Goal: Task Accomplishment & Management: Complete application form

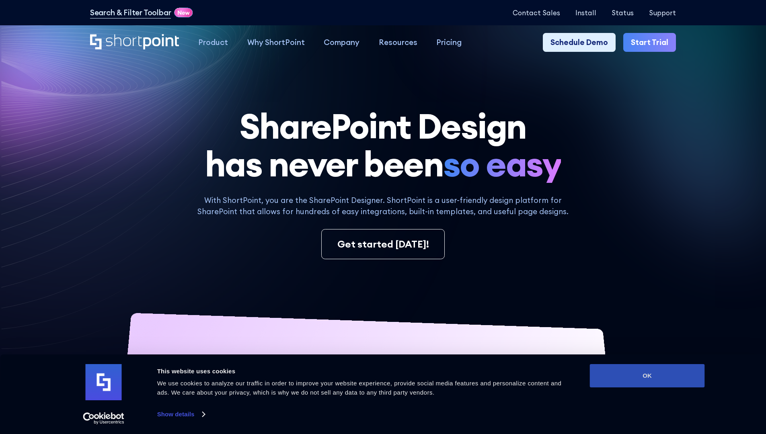
click at [647, 376] on button "OK" at bounding box center [647, 375] width 115 height 23
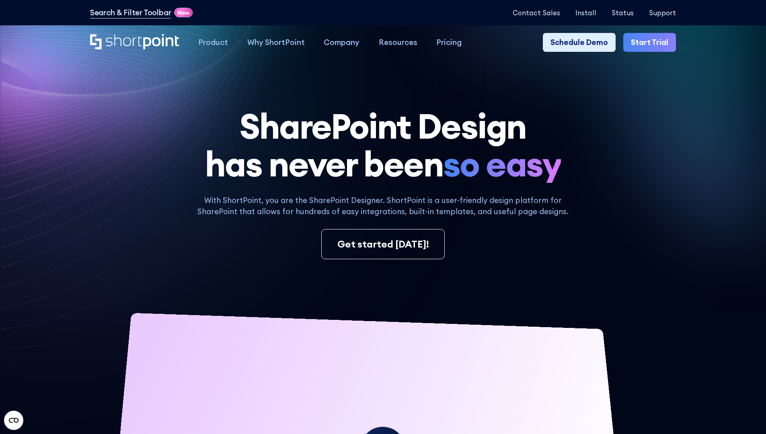
click at [652, 43] on link "Start Trial" at bounding box center [649, 42] width 53 height 19
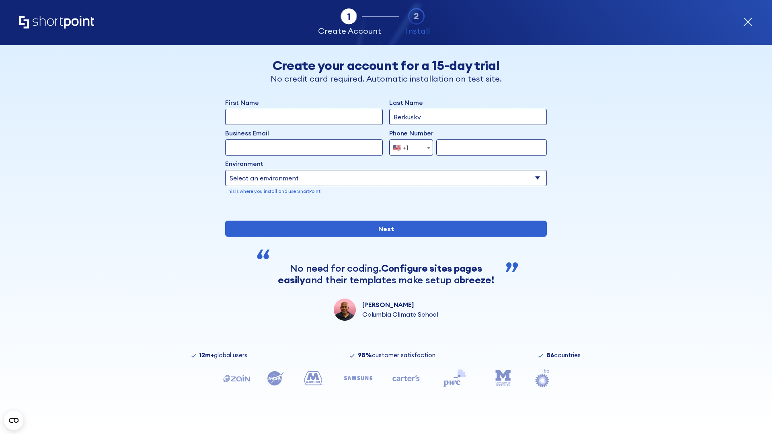
type input "Berkuskv"
type input "test@shortpoint.com"
type input "2125556789"
select select "Microsoft 365"
type input "2125556789"
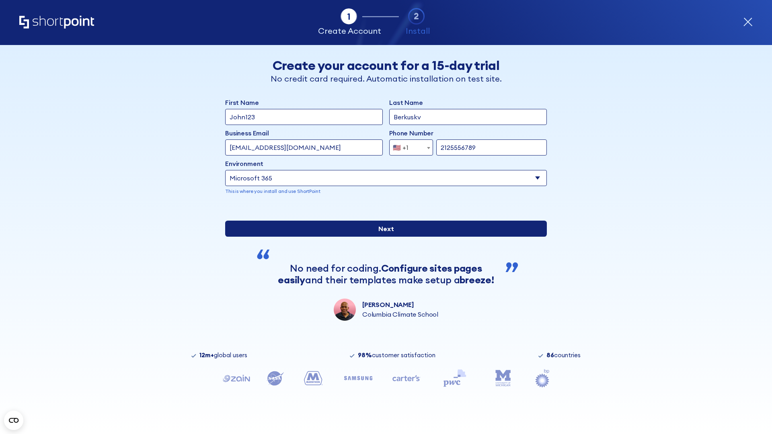
scroll to position [2, 0]
click at [383, 237] on input "Next" at bounding box center [386, 229] width 322 height 16
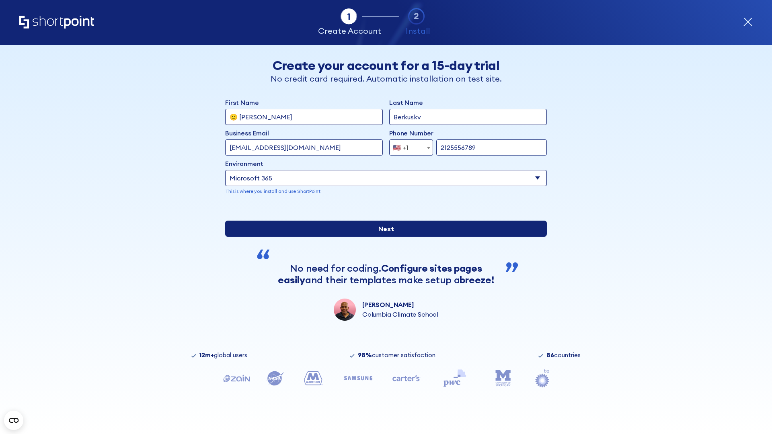
click at [383, 237] on input "Next" at bounding box center [386, 229] width 322 height 16
type input "Archebald"
click at [383, 237] on input "Next" at bounding box center [386, 229] width 322 height 16
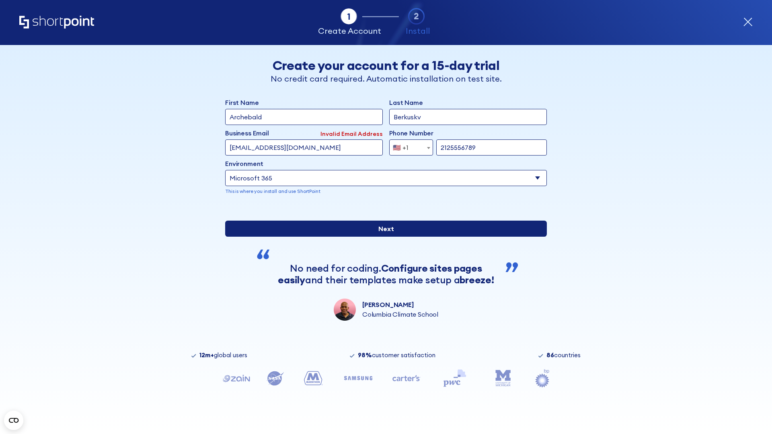
click at [383, 237] on input "Next" at bounding box center [386, 229] width 322 height 16
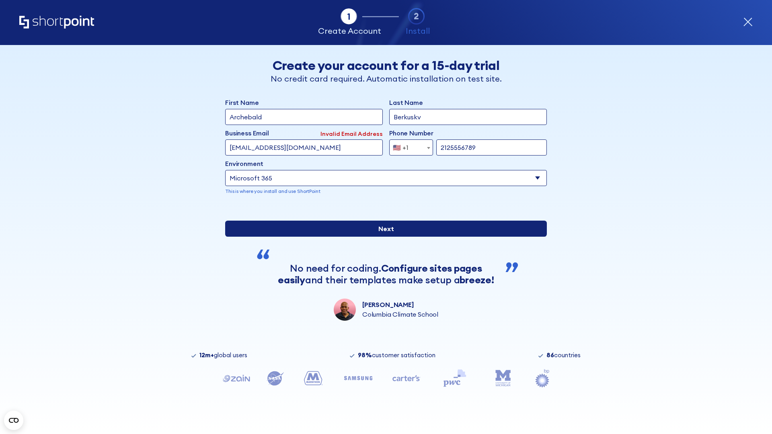
click at [383, 237] on input "Next" at bounding box center [386, 229] width 322 height 16
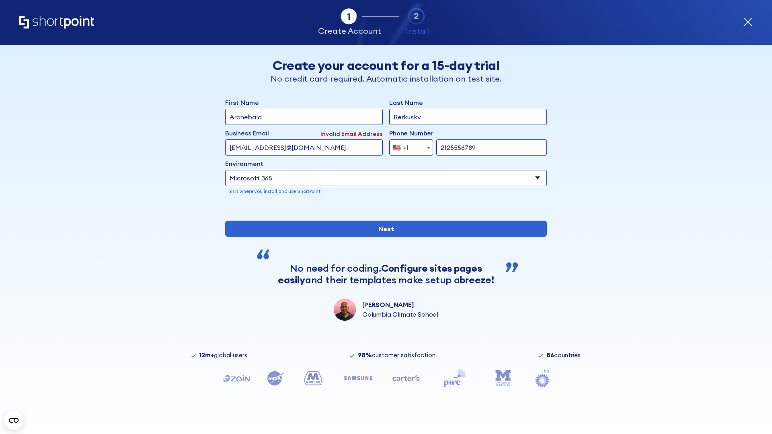
type input "testEmail@protonmail.comtest@shortpoint.com"
click at [408, 146] on span "🇺🇸 +1" at bounding box center [403, 148] width 27 height 16
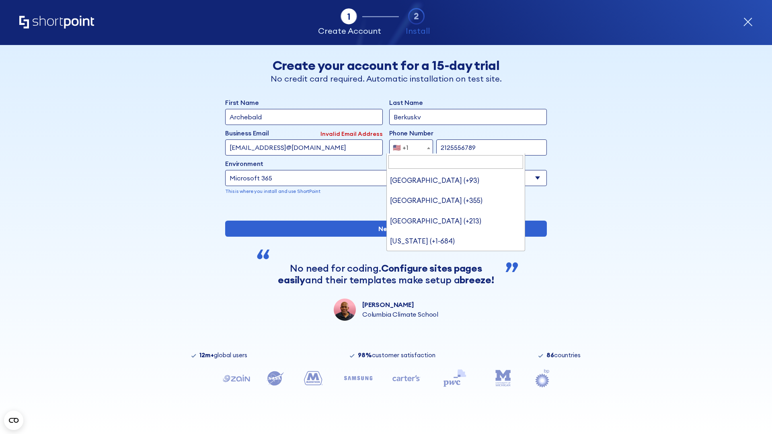
type input "[GEOGRAPHIC_DATA] (+966)"
select select "+966"
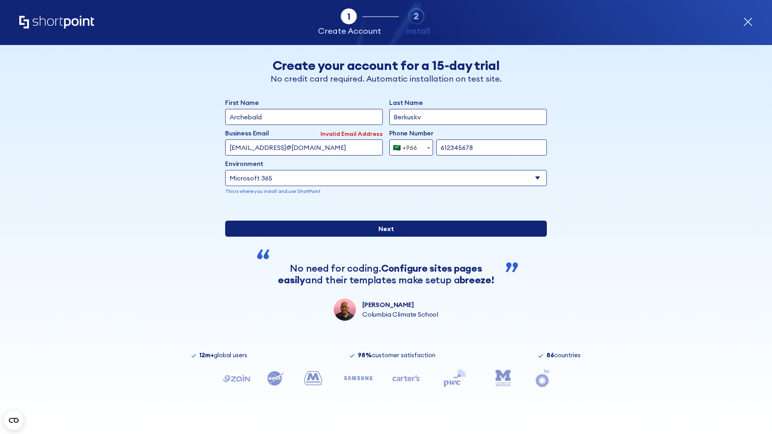
type input "612345678"
click at [383, 237] on input "Next" at bounding box center [386, 229] width 322 height 16
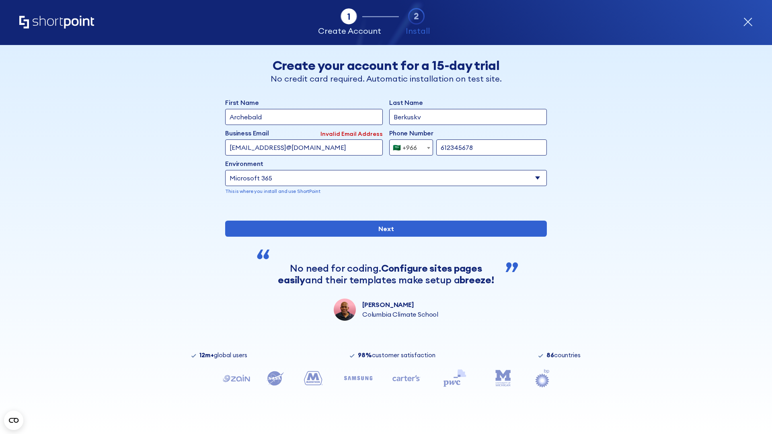
click at [408, 146] on div "🇸🇦 +966" at bounding box center [405, 148] width 24 height 16
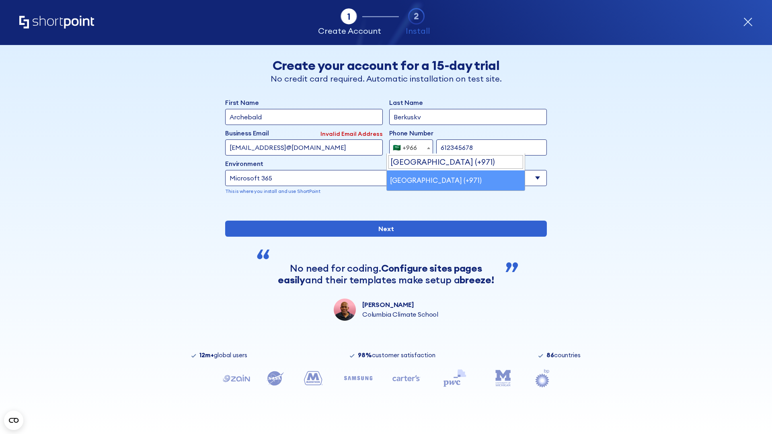
select select "+971"
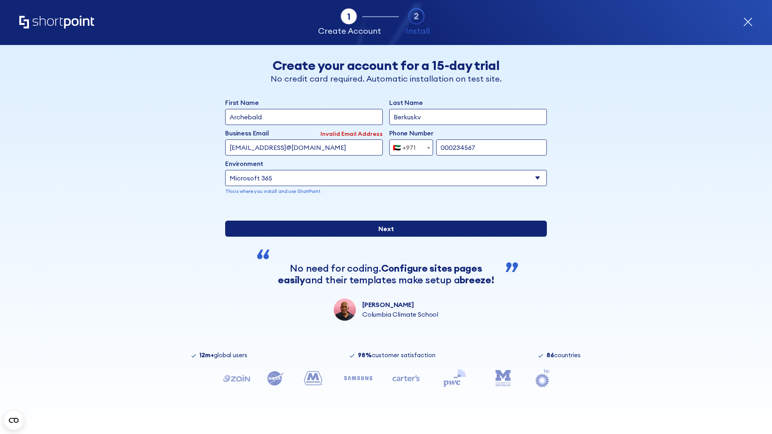
type input "000234567"
click at [383, 237] on input "Next" at bounding box center [386, 229] width 322 height 16
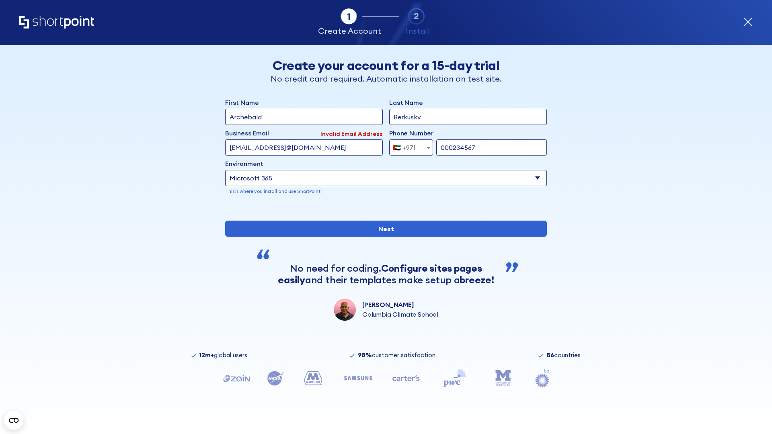
click at [408, 146] on div "🇦🇪 +971" at bounding box center [404, 148] width 23 height 16
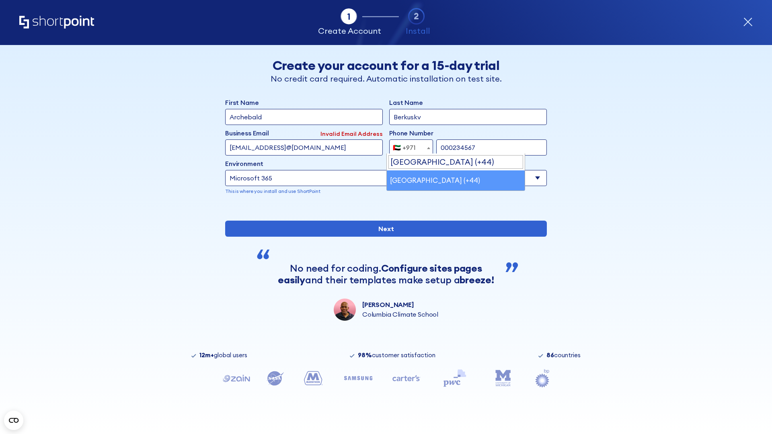
select select "+44"
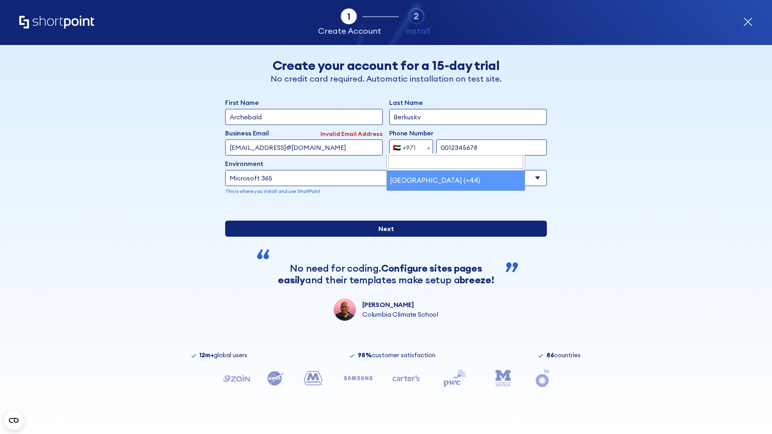
type input "0012345678"
click at [383, 237] on input "Next" at bounding box center [386, 229] width 322 height 16
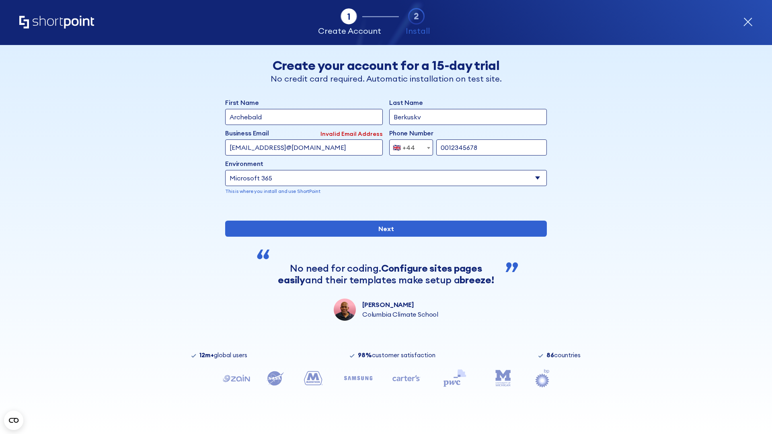
click at [408, 146] on div "🇬🇧 +44" at bounding box center [404, 148] width 22 height 16
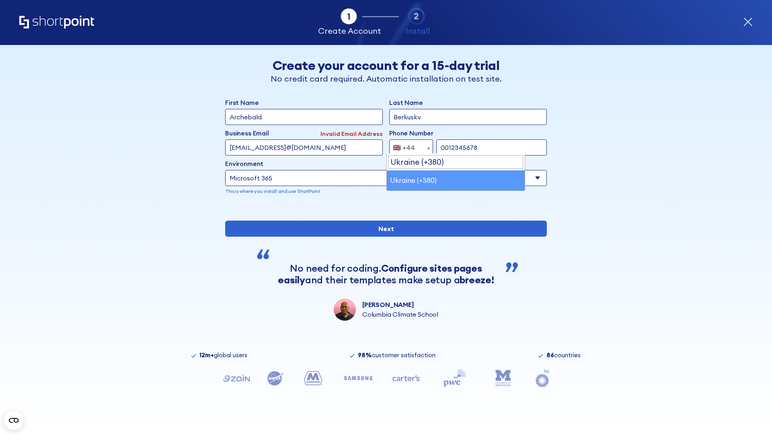
select select "+380"
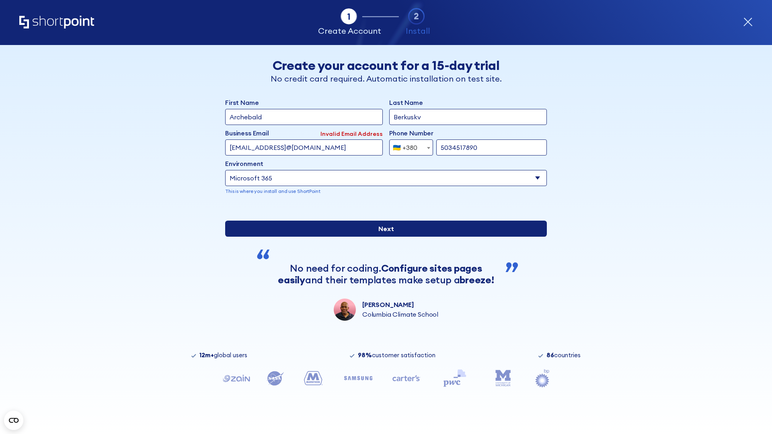
type input "5034517890"
click at [383, 237] on input "Next" at bounding box center [386, 229] width 322 height 16
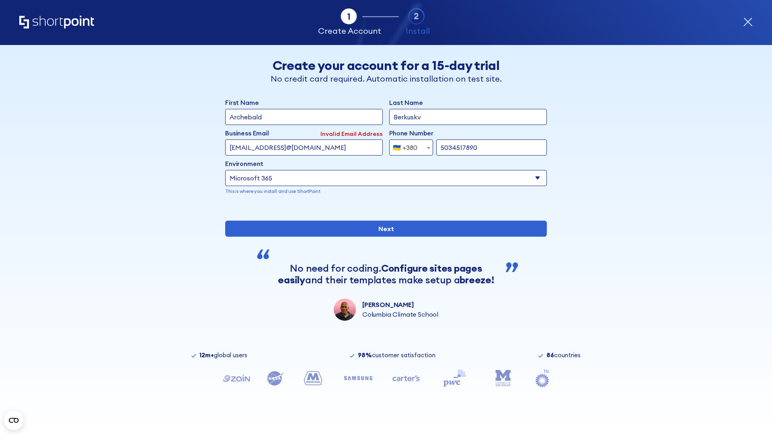
click at [408, 146] on div "🇺🇦 +380" at bounding box center [405, 148] width 25 height 16
select select "+1"
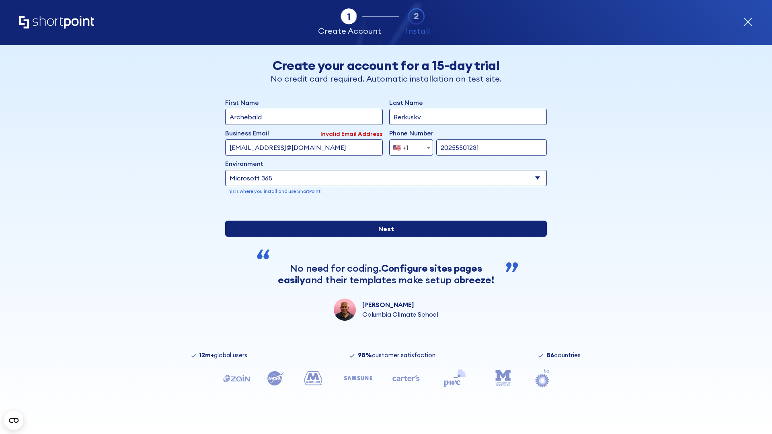
type input "20255501231"
click at [383, 237] on input "Next" at bounding box center [386, 229] width 322 height 16
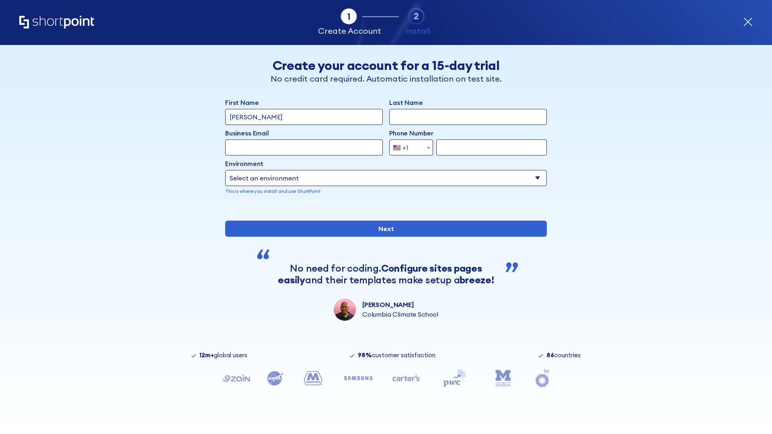
type input "Mary-Jane"
type input "Berkuskv"
type input "john@company.com"
click at [408, 146] on span "🇺🇸 +1" at bounding box center [403, 148] width 27 height 16
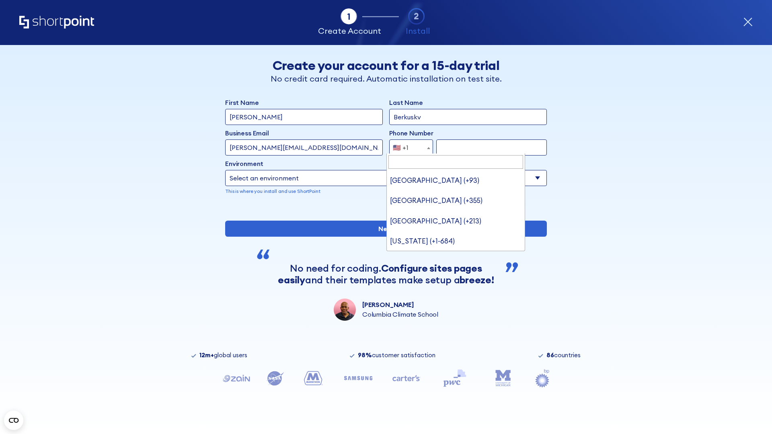
scroll to position [2, 0]
type input "Saudi Arabia (+966)"
select select "+966"
type input "512345678"
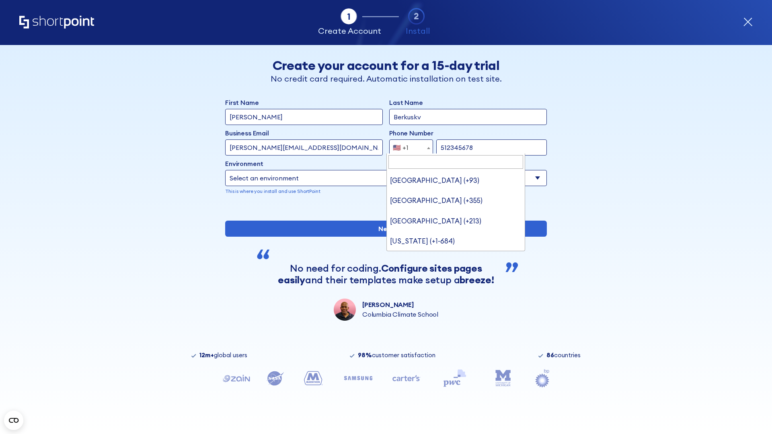
select select "Microsoft 365"
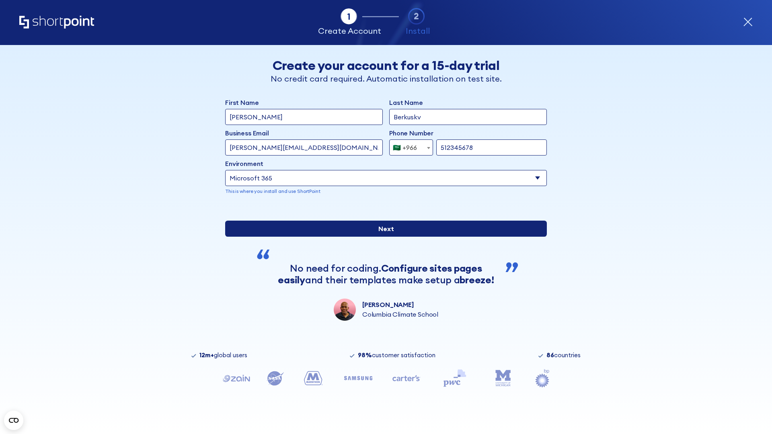
type input "512345678"
click at [383, 237] on input "Next" at bounding box center [386, 229] width 322 height 16
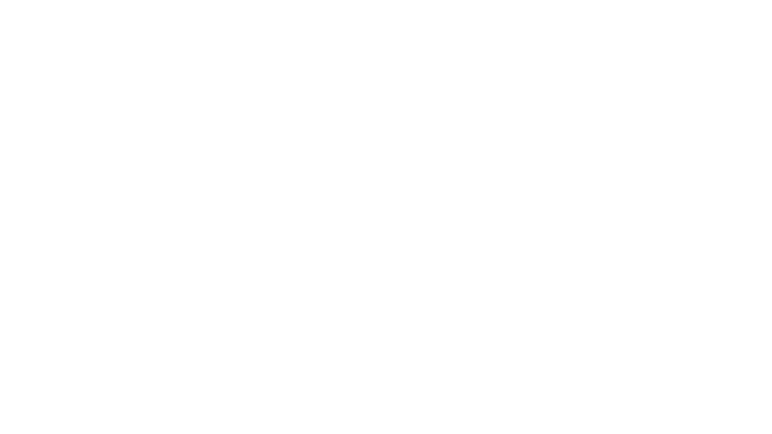
select select "+966"
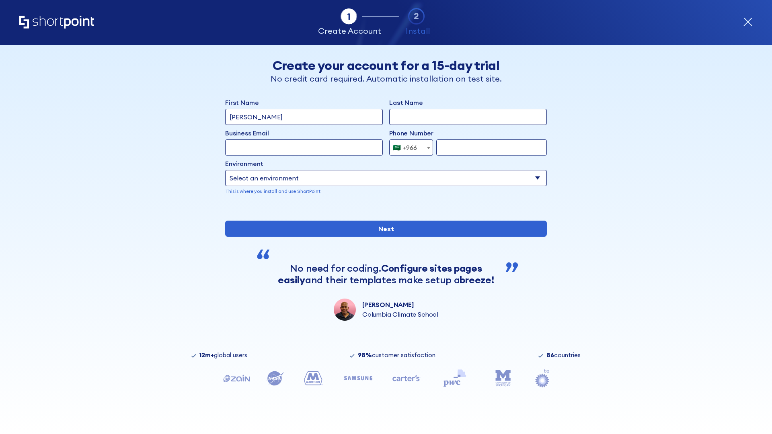
type input "D'Souza"
type input "Berkuskv"
type input "hr@mybusiness.org"
click at [408, 146] on div "🇸🇦 +966" at bounding box center [405, 148] width 24 height 16
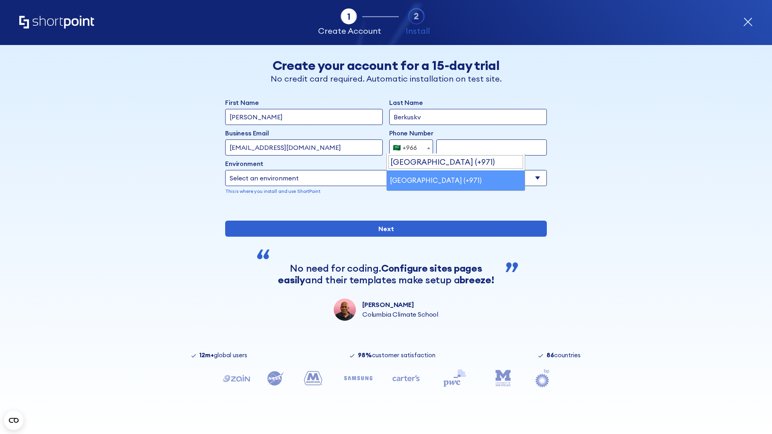
select select "+971"
type input "501234567"
select select "Microsoft 365"
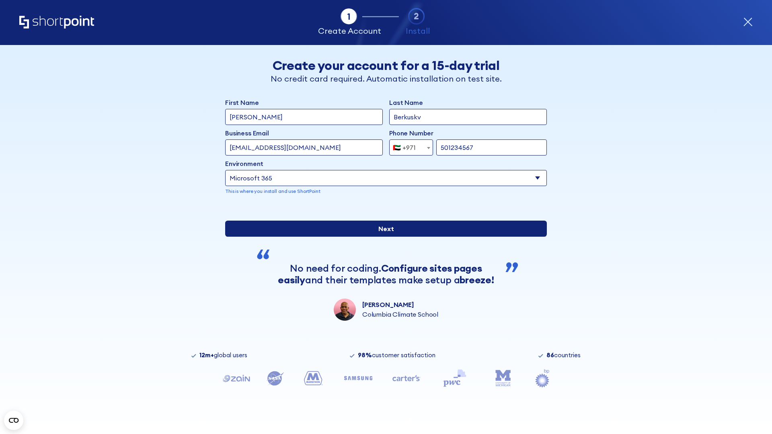
type input "501234567"
click at [383, 237] on input "Next" at bounding box center [386, 229] width 322 height 16
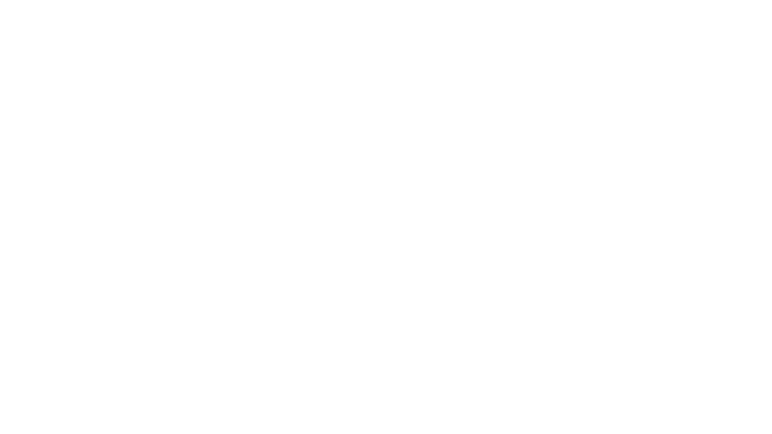
select select "+971"
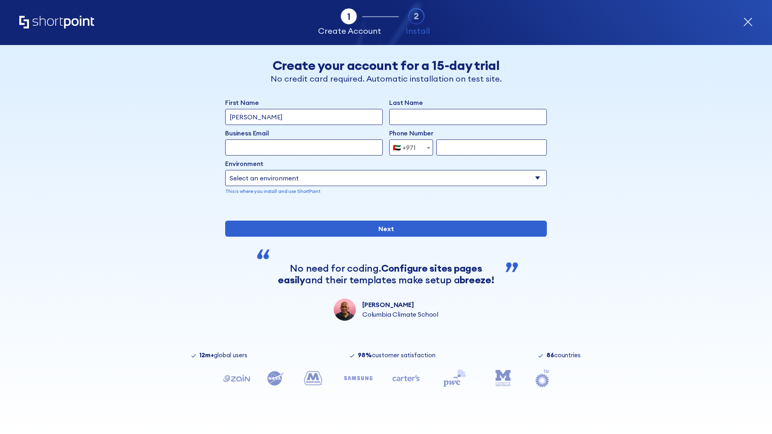
type input "[PERSON_NAME]"
type input "Berkuskv"
type input "[EMAIL_ADDRESS][DOMAIN_NAME]"
click at [408, 148] on div "🇦🇪 +971" at bounding box center [404, 148] width 23 height 16
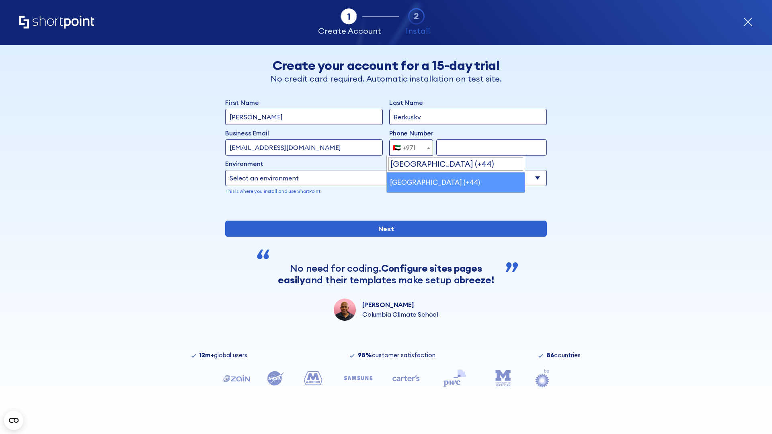
select select "+44"
type input "7912345678"
select select "Microsoft 365"
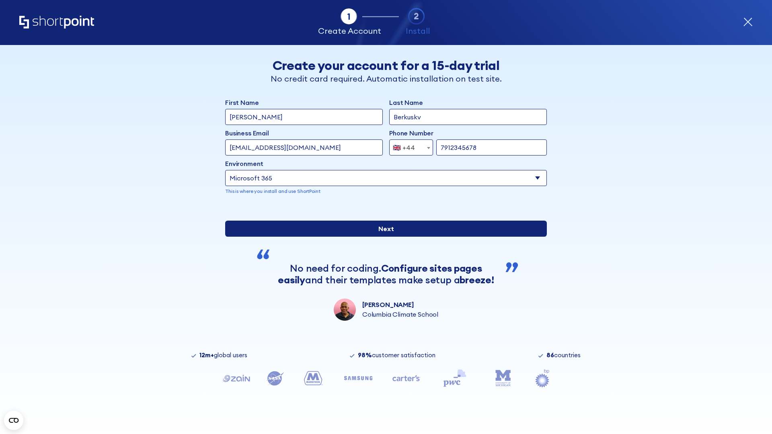
type input "7912345678"
click at [383, 237] on input "Next" at bounding box center [386, 229] width 322 height 16
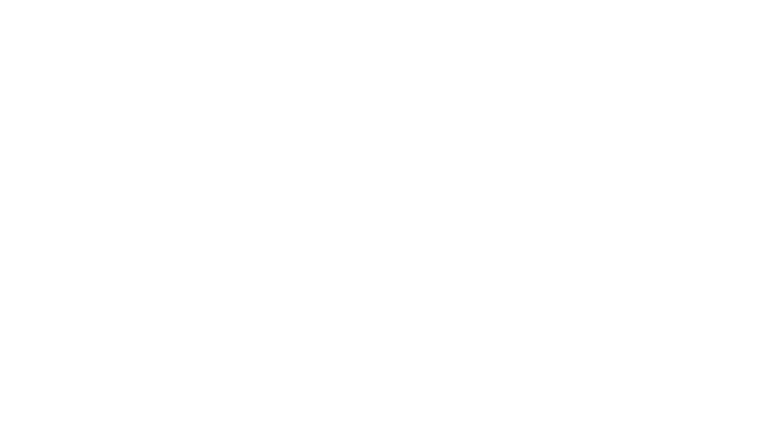
select select "+44"
type input "JR Smith"
type input "Berkuskv"
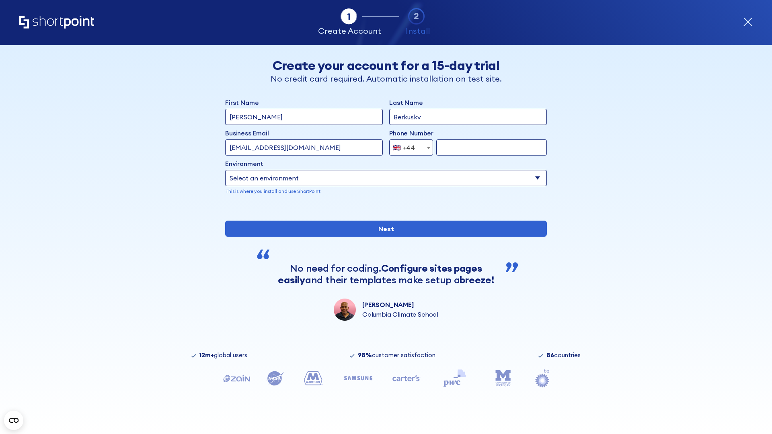
type input "info@startup.tech"
click at [408, 148] on div "🇬🇧 +44" at bounding box center [404, 148] width 22 height 16
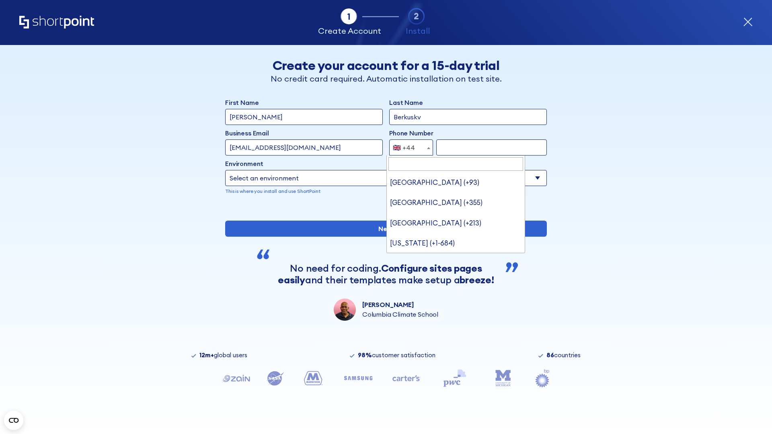
type input "Ukraine (+380)"
select select "+380"
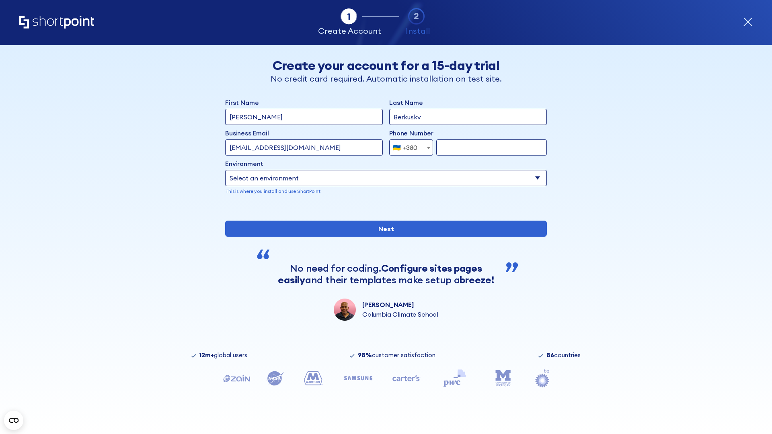
type input "663451789"
select select "Microsoft 365"
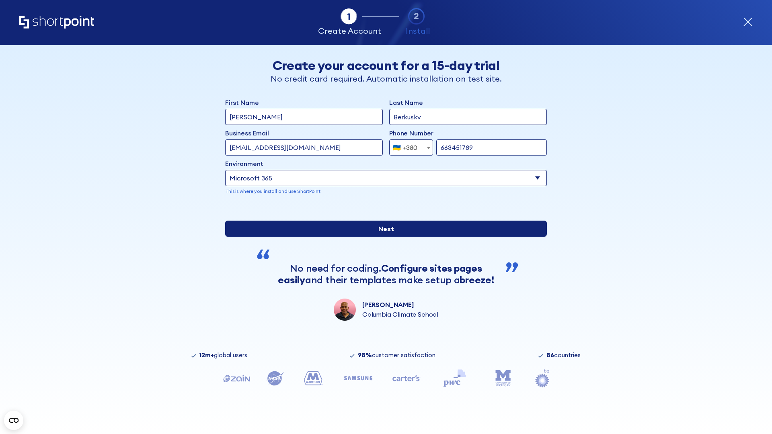
type input "663451789"
click at [383, 237] on input "Next" at bounding box center [386, 229] width 322 height 16
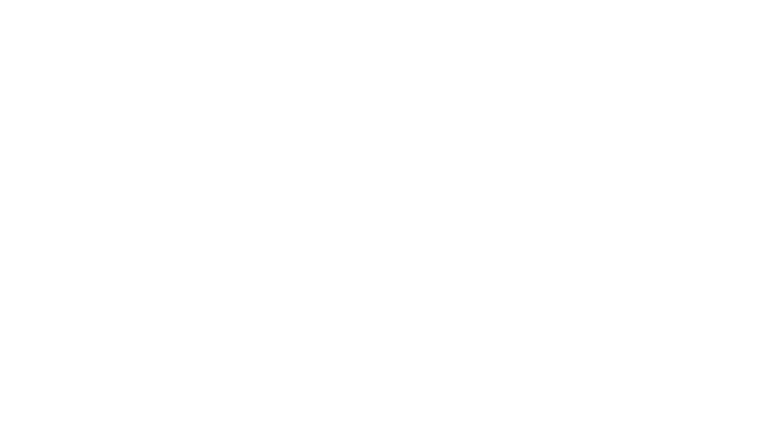
select select "+380"
type input "[PERSON_NAME]"
type input "Berkuskv"
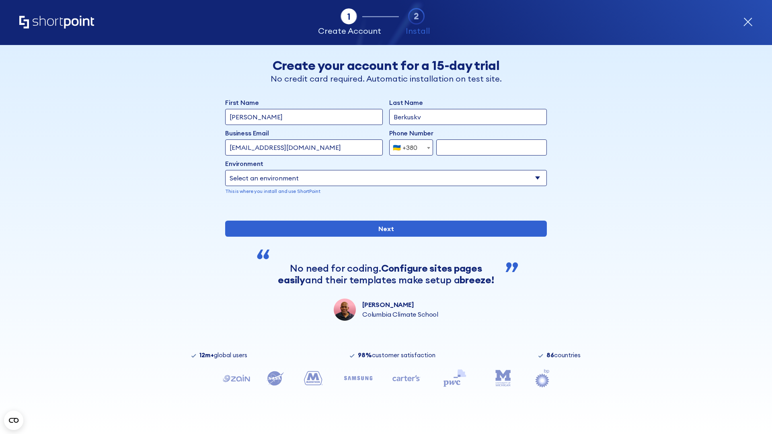
type input "[EMAIL_ADDRESS][DOMAIN_NAME]"
click at [408, 146] on div "🇺🇦 +380" at bounding box center [405, 148] width 25 height 16
select select "+1"
type input "2025550123"
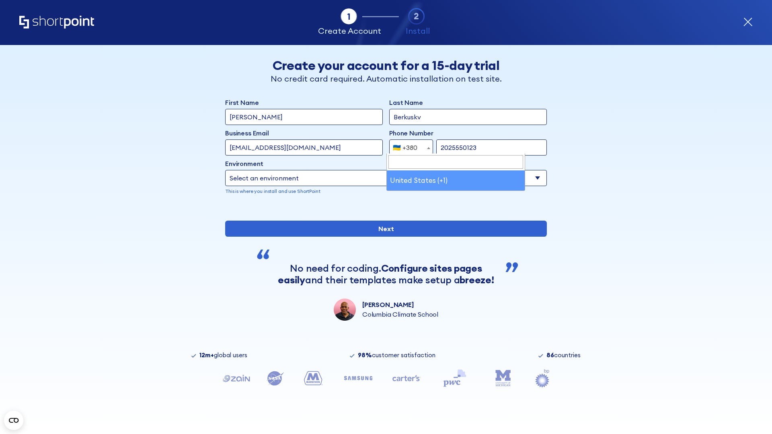
select select "Microsoft 365"
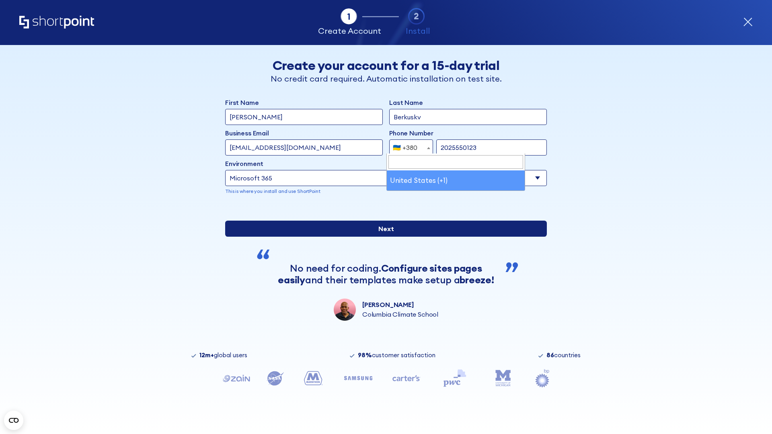
type input "2025550123"
click at [383, 237] on input "Next" at bounding box center [386, 229] width 322 height 16
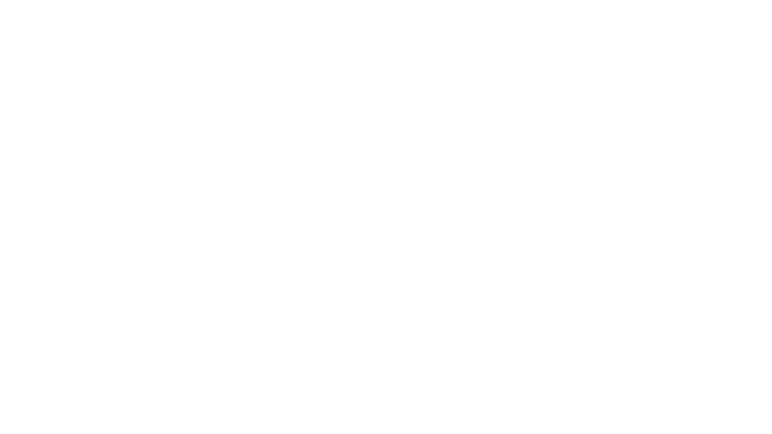
type input "Archebald"
type input "Berkuskv"
type input "[EMAIL_ADDRESS][DOMAIN_NAME]"
type input "2125556789"
select select "SharePoint 2019 (On-Premise)"
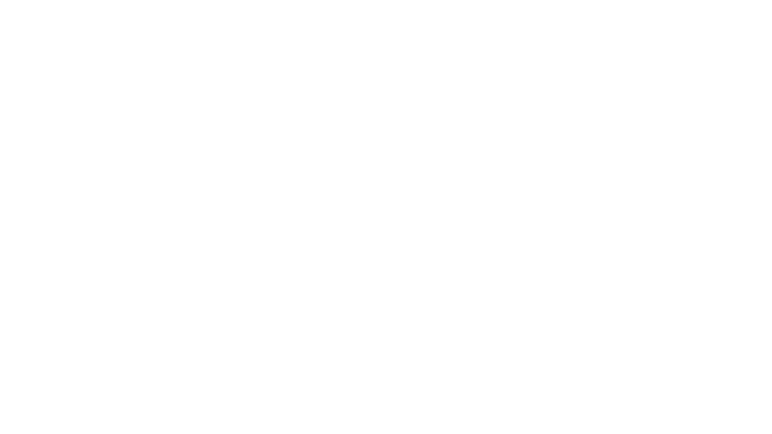
type input "2125556789"
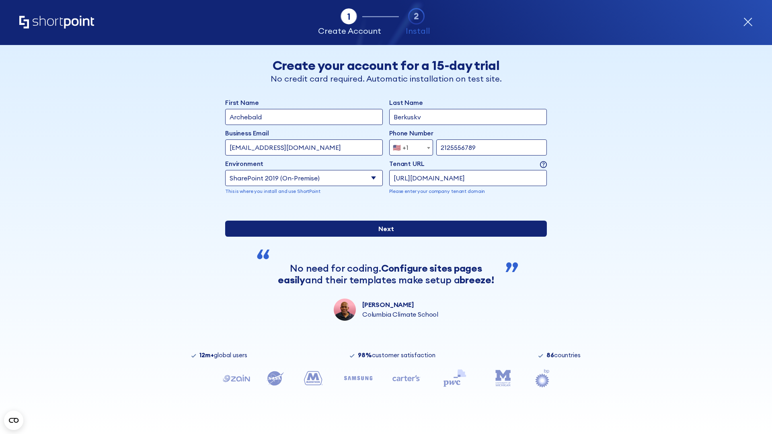
type input "https://contoso.sharepoint.xyz"
click at [383, 278] on div "First Name Archebald Last Name Berkuskv Business Email Invalid Email Address [E…" at bounding box center [386, 209] width 322 height 223
click at [383, 237] on input "Next" at bounding box center [386, 229] width 322 height 16
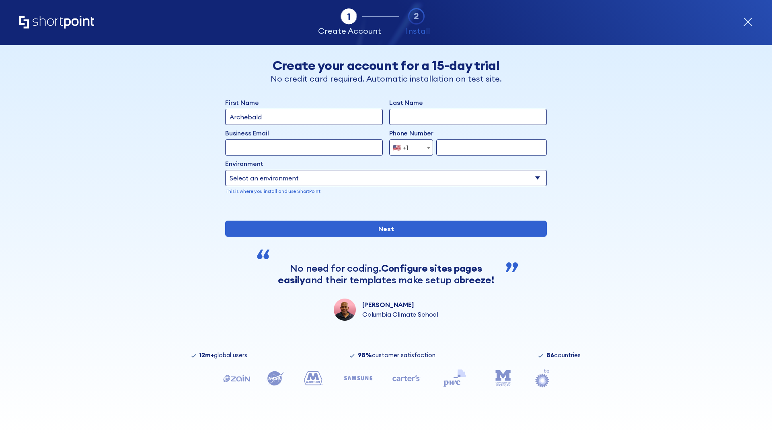
type input "Archebald"
type input "Berkuskv"
type input "[EMAIL_ADDRESS][DOMAIN_NAME]"
type input "2125556789"
select select "SharePoint 2019 (On-Premise)"
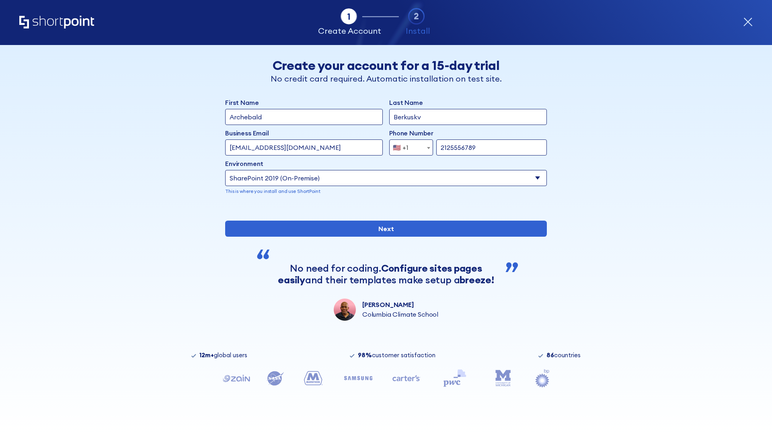
type input "2125556789"
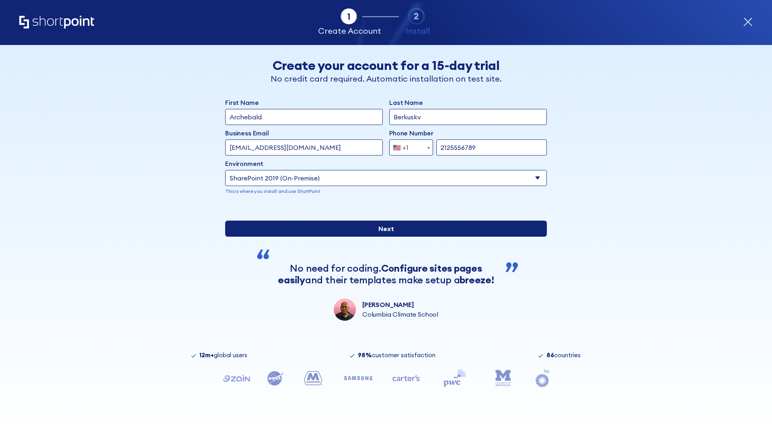
type input "http://malicious.com/sharepoint.com"
click at [383, 291] on div "First Name Archebald Last Name Berkuskv Business Email Invalid Email Address te…" at bounding box center [386, 209] width 322 height 223
click at [383, 237] on input "Next" at bounding box center [386, 229] width 322 height 16
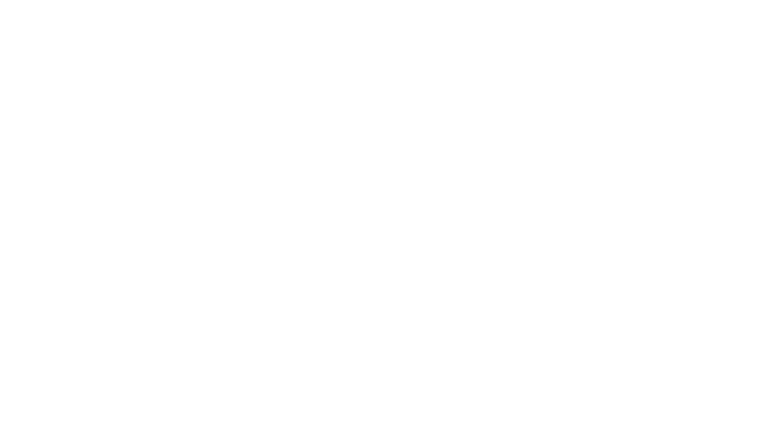
type input "Archebald"
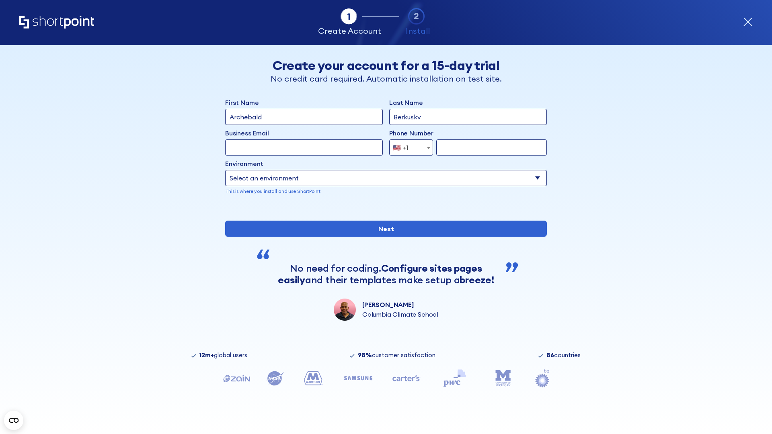
type input "Berkuskv"
type input "[EMAIL_ADDRESS][DOMAIN_NAME]"
type input "2125556789"
select select "SharePoint 2019 (On-Premise)"
type input "2125556789"
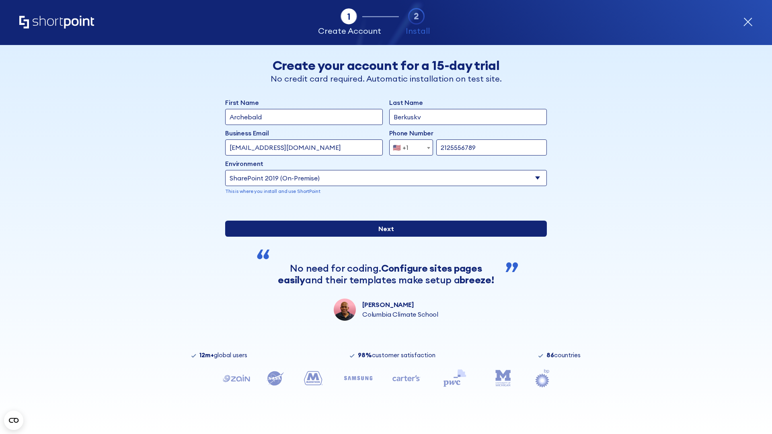
type input "ftp://site.sharepoint.dem"
click at [383, 271] on div "First Name Archebald Last Name Berkuskv Business Email Invalid Email Address te…" at bounding box center [386, 209] width 322 height 223
click at [383, 237] on input "Next" at bounding box center [386, 229] width 322 height 16
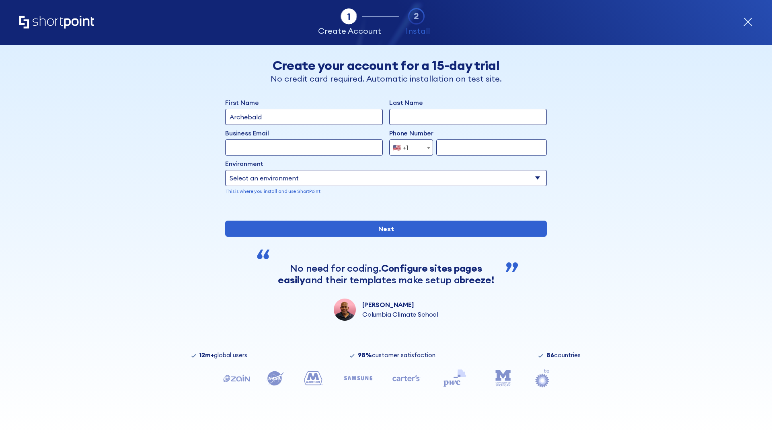
type input "Archebald"
type input "Berkuskv"
type input "[EMAIL_ADDRESS][DOMAIN_NAME]"
type input "2125556789"
select select "SharePoint 2019 (On-Premise)"
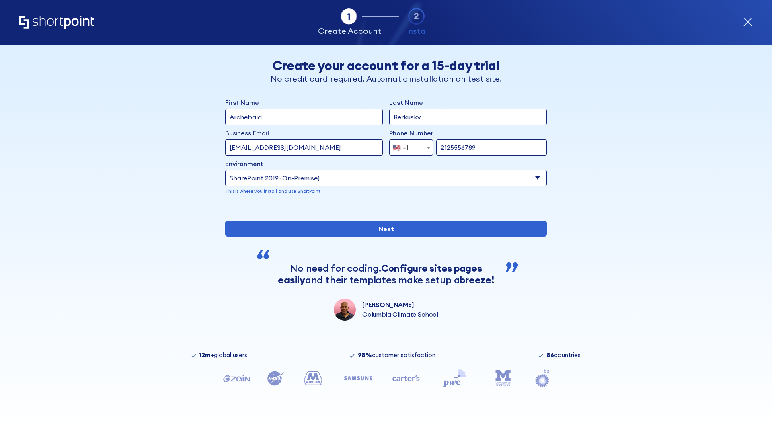
type input "2125556789"
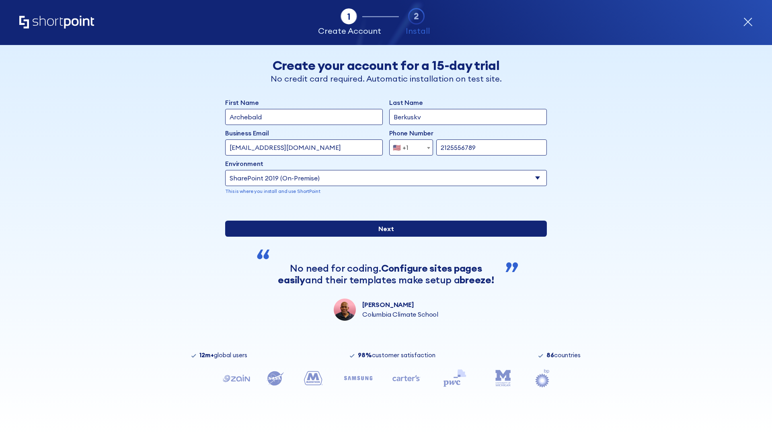
type input "[URL][DOMAIN_NAME]"
click at [383, 271] on div "First Name Archebald Last Name Berkuskv Business Email Invalid Email Address [E…" at bounding box center [386, 209] width 322 height 223
click at [383, 237] on input "Next" at bounding box center [386, 229] width 322 height 16
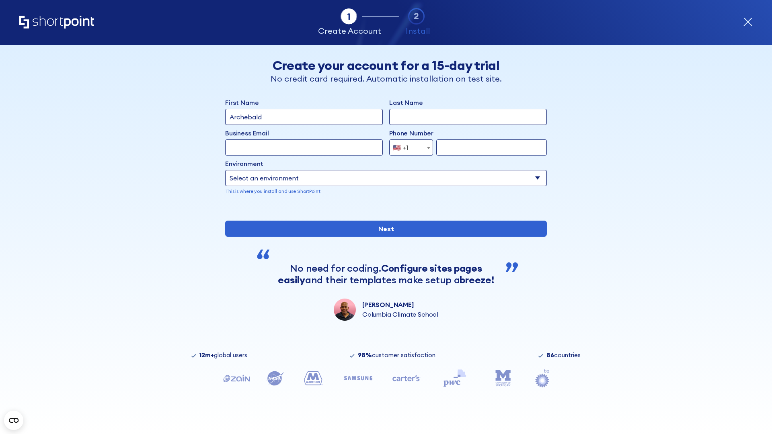
type input "Archebald"
type input "Berkuskv"
type input "[EMAIL_ADDRESS][DOMAIN_NAME]"
type input "2125556789"
select select "SharePoint 2019 (On-Premise)"
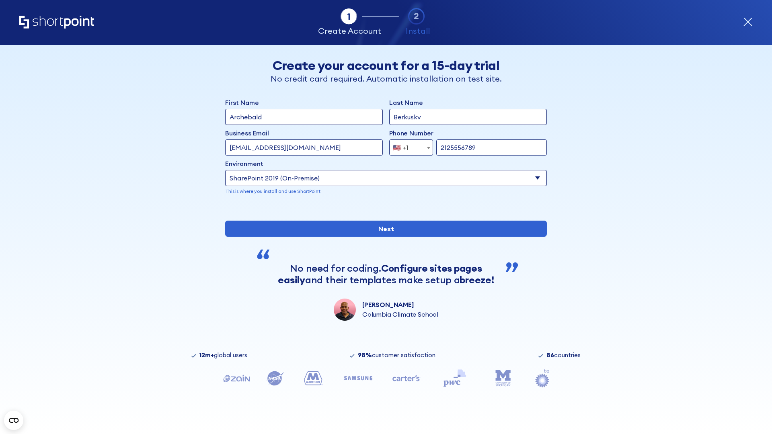
type input "2125556789"
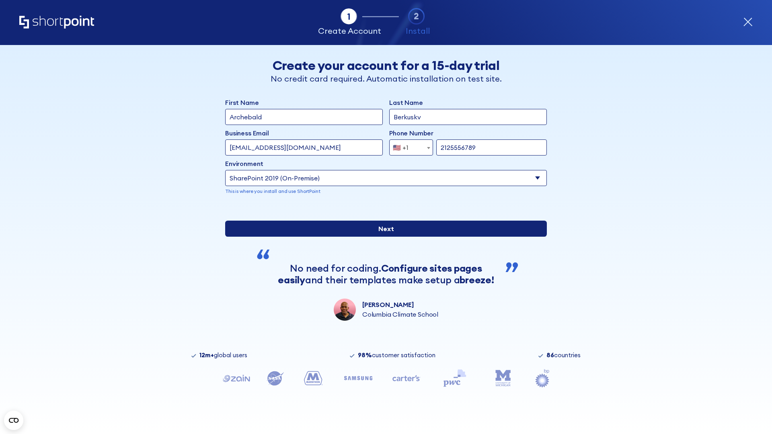
type input "https://yzrtre3nv.sharepoint.com"
click at [383, 291] on div "First Name Archebald Last Name Berkuskv Business Email Invalid Email Address te…" at bounding box center [386, 209] width 322 height 223
click at [383, 237] on input "Next" at bounding box center [386, 229] width 322 height 16
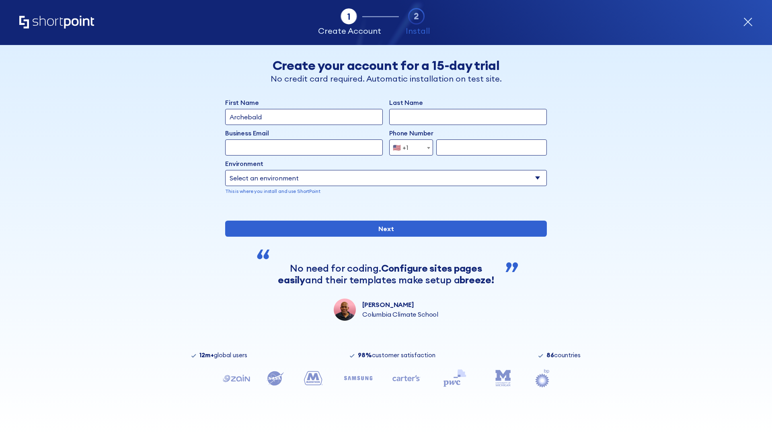
type input "Archebald"
type input "Berkuskv"
type input "[EMAIL_ADDRESS][DOMAIN_NAME]"
type input "2125556789"
select select "SharePoint 2019 (On-Premise)"
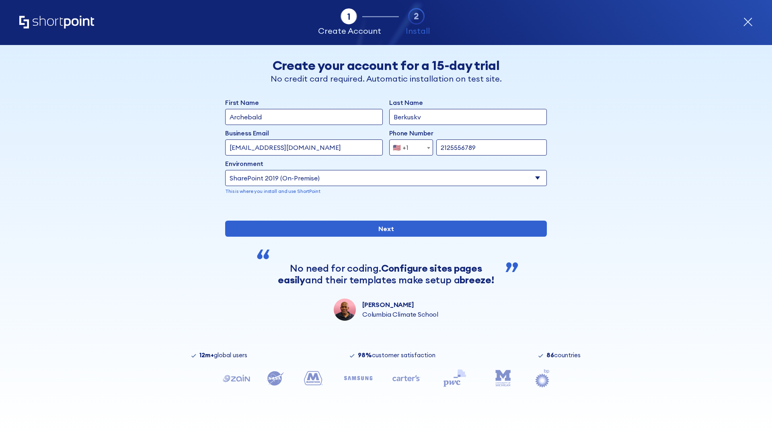
type input "2125556789"
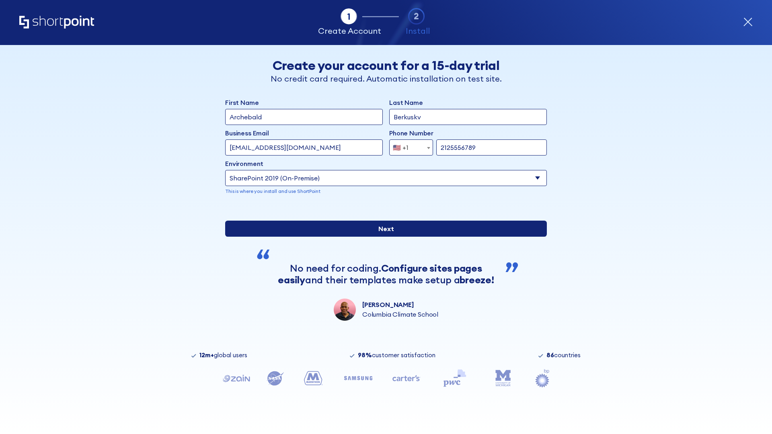
type input "[URL][DOMAIN_NAME]"
click at [383, 291] on div "First Name Archebald Last Name Berkuskv Business Email Invalid Email Address [E…" at bounding box center [386, 209] width 322 height 223
click at [383, 237] on input "Next" at bounding box center [386, 229] width 322 height 16
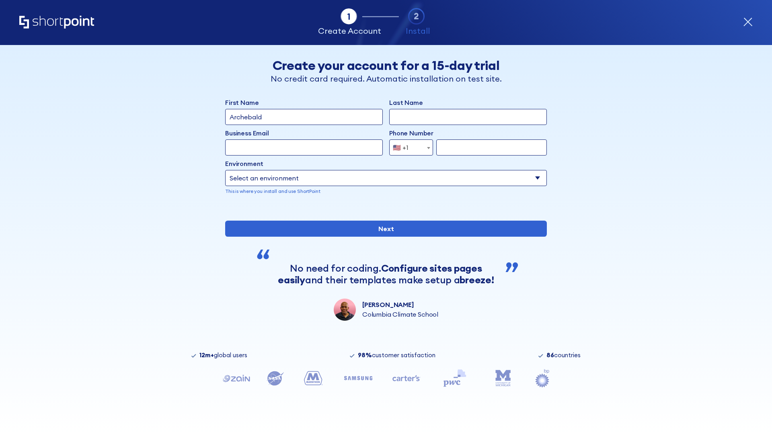
type input "Archebald"
type input "Berkuskv"
type input "[EMAIL_ADDRESS][DOMAIN_NAME]"
type input "2125556789"
select select "SharePoint 2019 (On-Premise)"
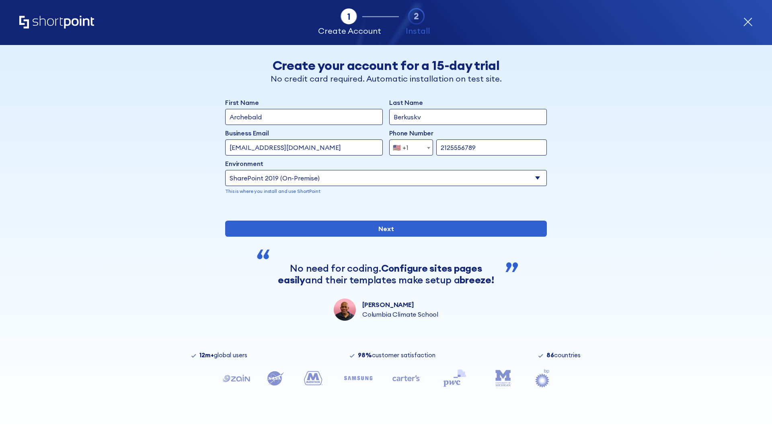
type input "2125556789"
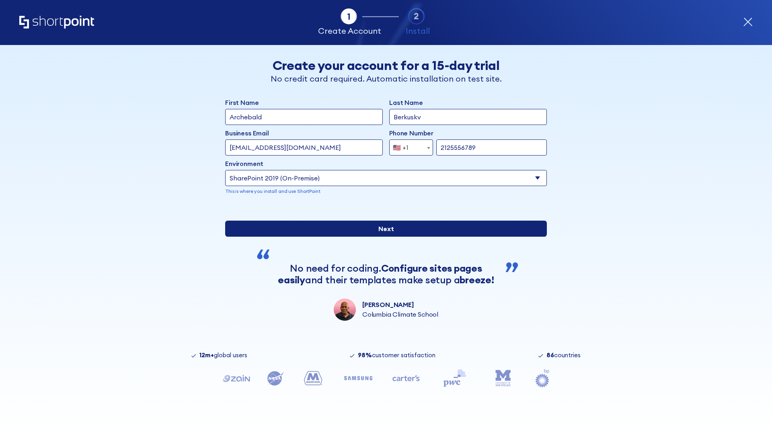
type input "[URL][DOMAIN_NAME]"
click at [383, 237] on input "Next" at bounding box center [386, 229] width 322 height 16
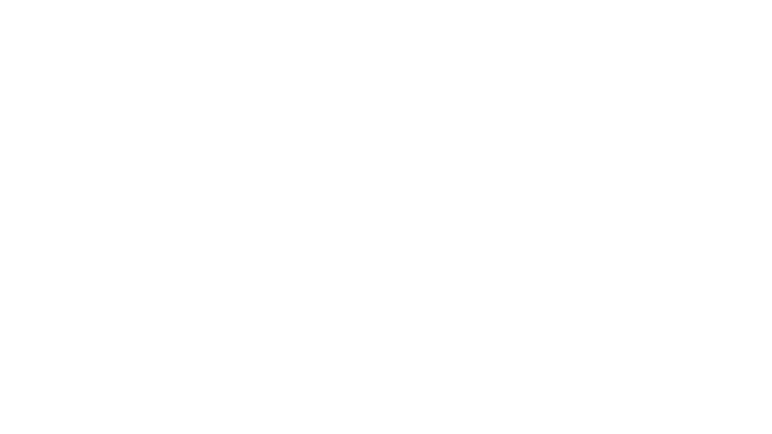
type input "Archebald"
type input "Berkuskv"
type input "[EMAIL_ADDRESS][DOMAIN_NAME]"
type input "2125556789"
select select "SharePoint 2019 (On-Premise)"
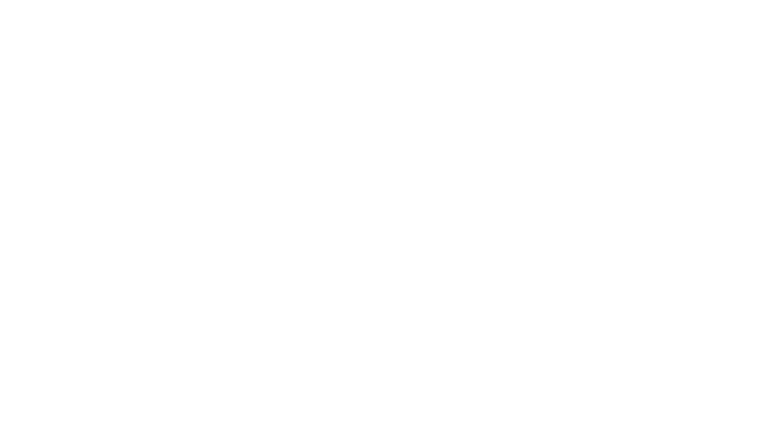
type input "2125556789"
type input "https://secure.sharepoint.us"
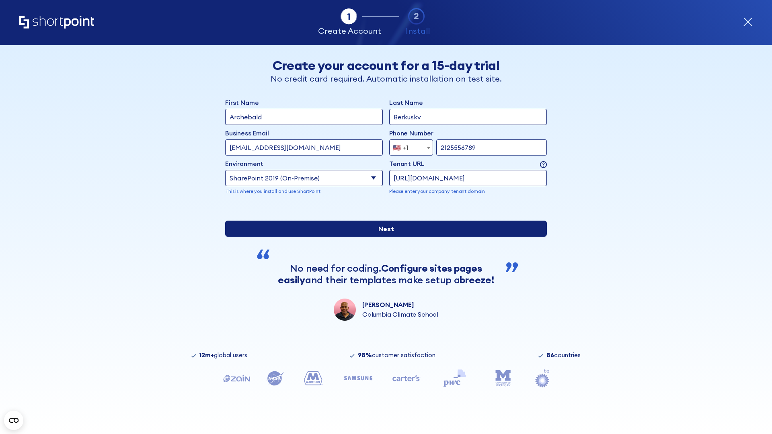
click at [383, 286] on div "First Name Archebald Last Name Berkuskv Business Email Invalid Email Address te…" at bounding box center [386, 209] width 322 height 223
click at [383, 237] on input "Next" at bounding box center [386, 229] width 322 height 16
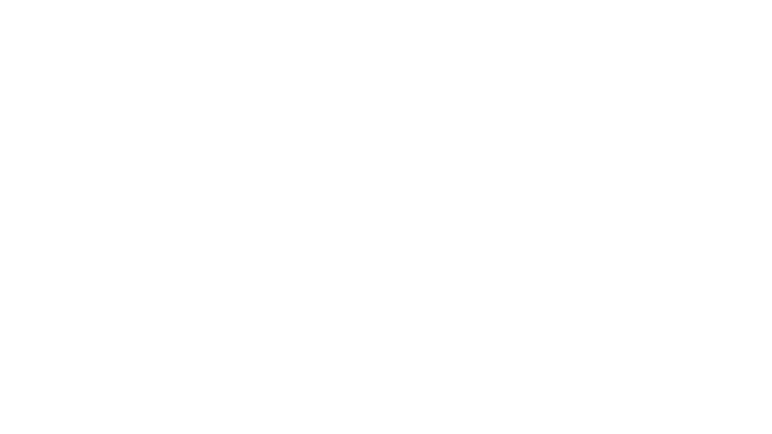
type input "Archebald"
type input "Berkuskv"
type input "[EMAIL_ADDRESS][DOMAIN_NAME]"
type input "2125556789"
select select "SharePoint 2019 (On-Premise)"
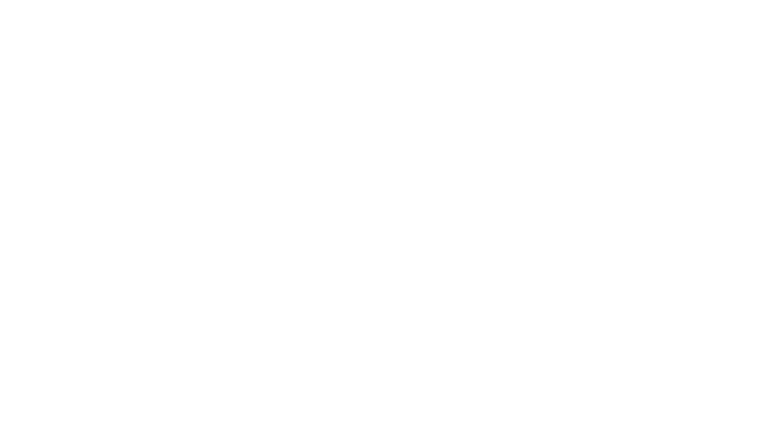
type input "2125556789"
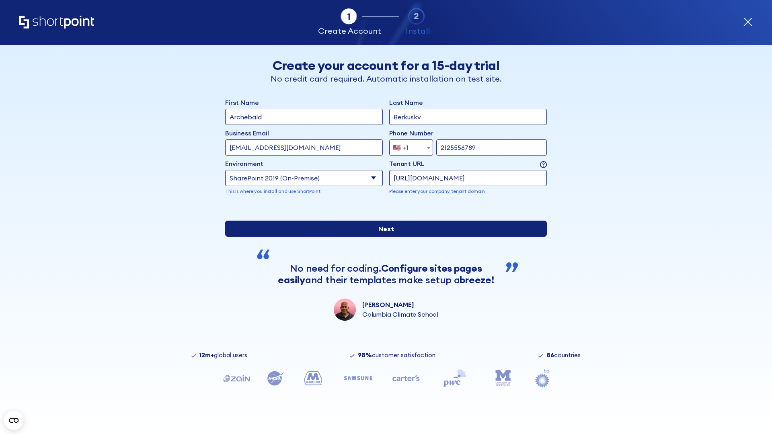
type input "[URL][DOMAIN_NAME]"
click at [383, 286] on div "First Name Archebald Last Name Berkuskv Business Email Invalid Email Address [E…" at bounding box center [386, 209] width 322 height 223
click at [383, 237] on input "Next" at bounding box center [386, 229] width 322 height 16
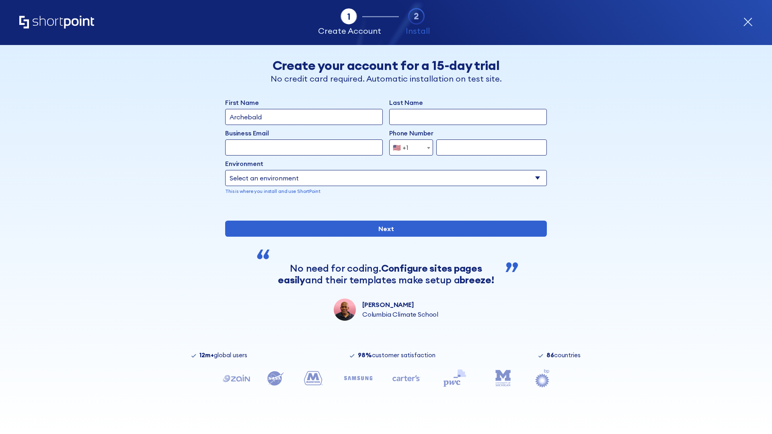
type input "Archebald"
type input "Berkuskv"
type input "[EMAIL_ADDRESS][DOMAIN_NAME]"
type input "2125556789"
select select "SharePoint 2019 (On-Premise)"
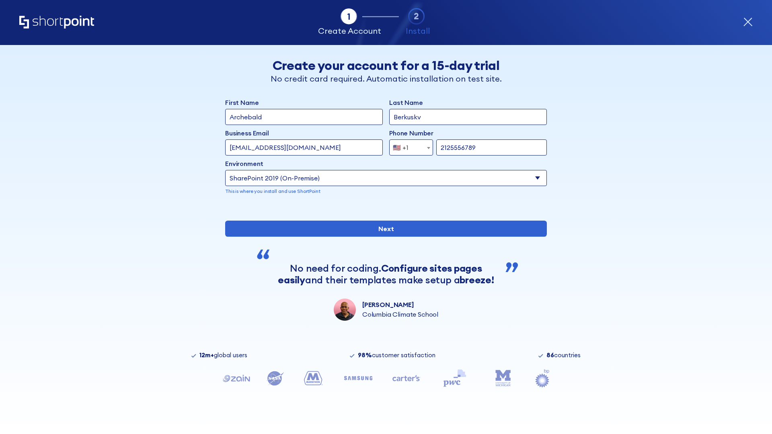
type input "2125556789"
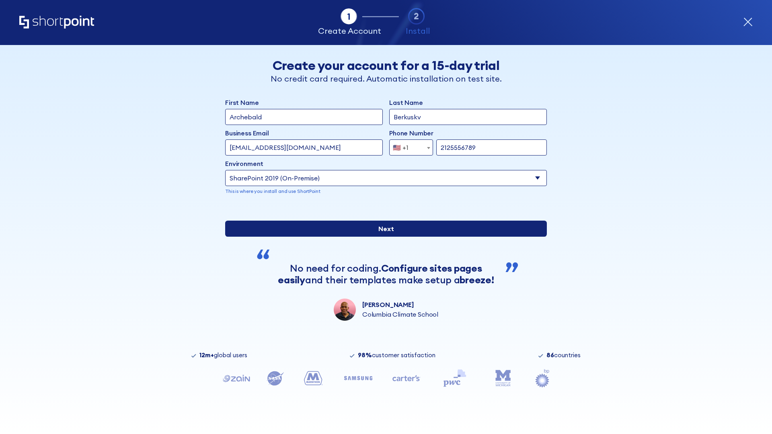
type input "[URL][DOMAIN_NAME]"
click at [383, 292] on div "First Name Archebald Last Name Berkuskv Business Email Invalid Email Address [E…" at bounding box center [386, 209] width 322 height 223
click at [383, 237] on input "Next" at bounding box center [386, 229] width 322 height 16
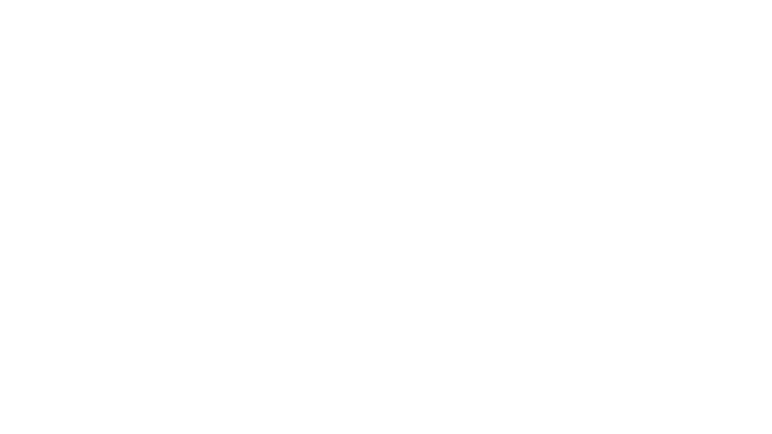
type input "Archebald"
type input "Berkuskv"
type input "[EMAIL_ADDRESS][DOMAIN_NAME]"
type input "2125556789"
select select "SharePoint 2016 (On-Premise)"
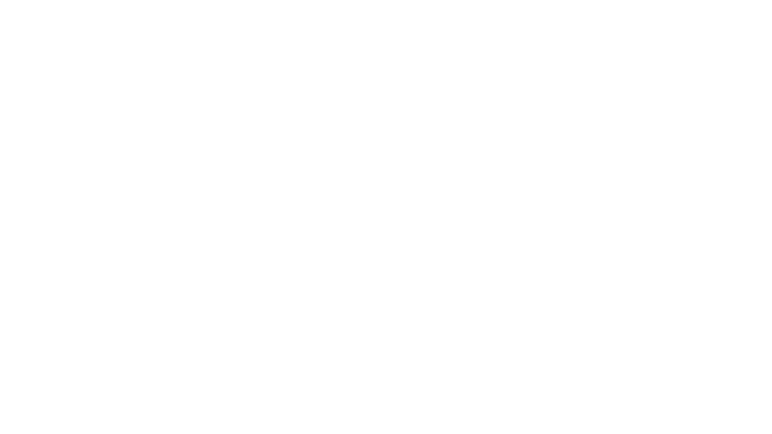
type input "2125556789"
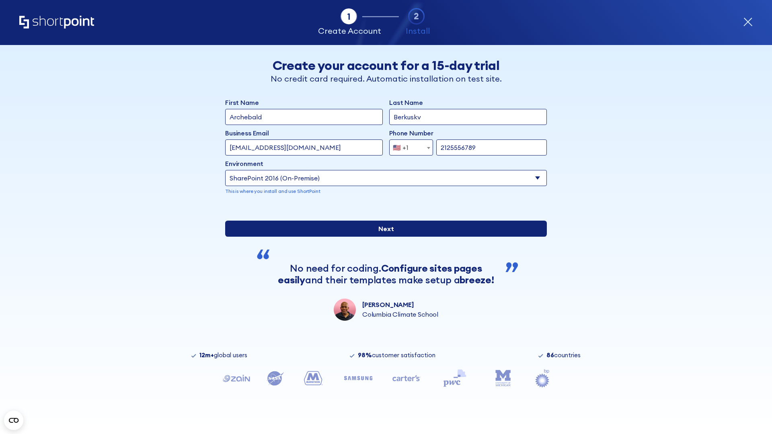
click at [383, 271] on div "First Name Archebald Last Name Berkuskv Business Email Invalid Email Address te…" at bounding box center [386, 209] width 322 height 223
click at [383, 237] on input "Next" at bounding box center [386, 229] width 322 height 16
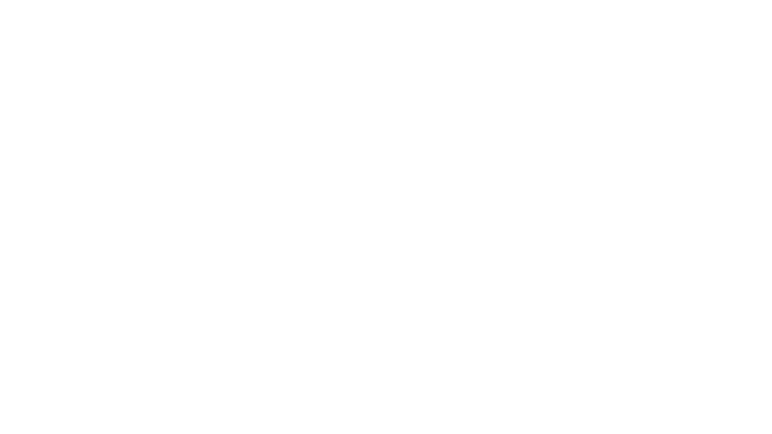
type input "Archebald"
type input "Berkuskv"
type input "[EMAIL_ADDRESS][DOMAIN_NAME]"
type input "2125556789"
select select "SharePoint 2013 (On-Premise)"
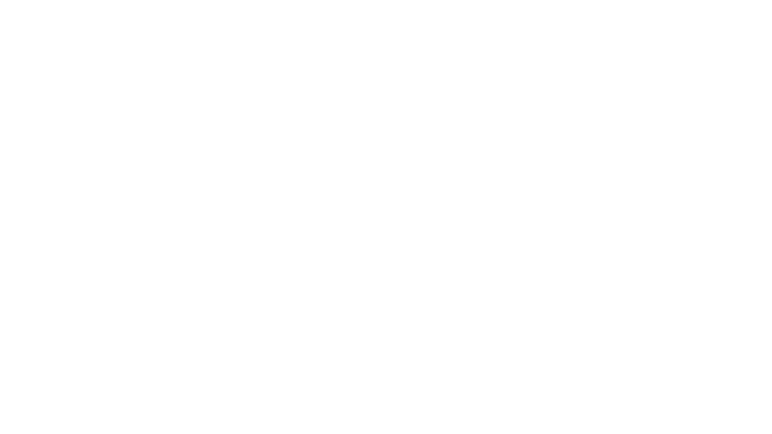
type input "2125556789"
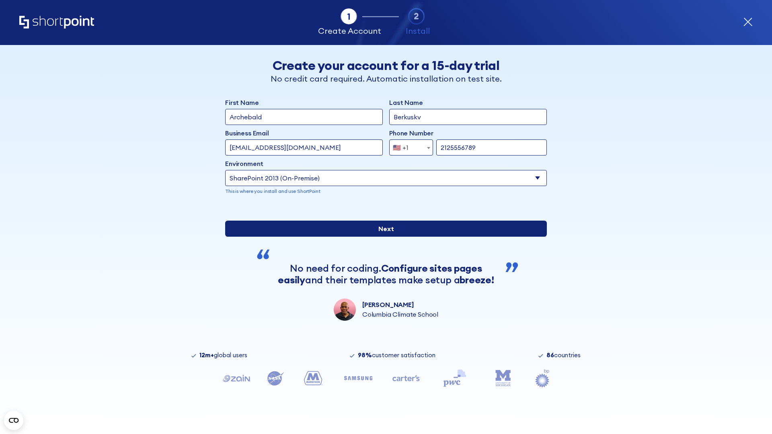
click at [383, 292] on div "First Name Archebald Last Name Berkuskv Business Email Invalid Email Address [E…" at bounding box center [386, 209] width 322 height 223
click at [383, 237] on input "Next" at bounding box center [386, 229] width 322 height 16
